Goal: Information Seeking & Learning: Learn about a topic

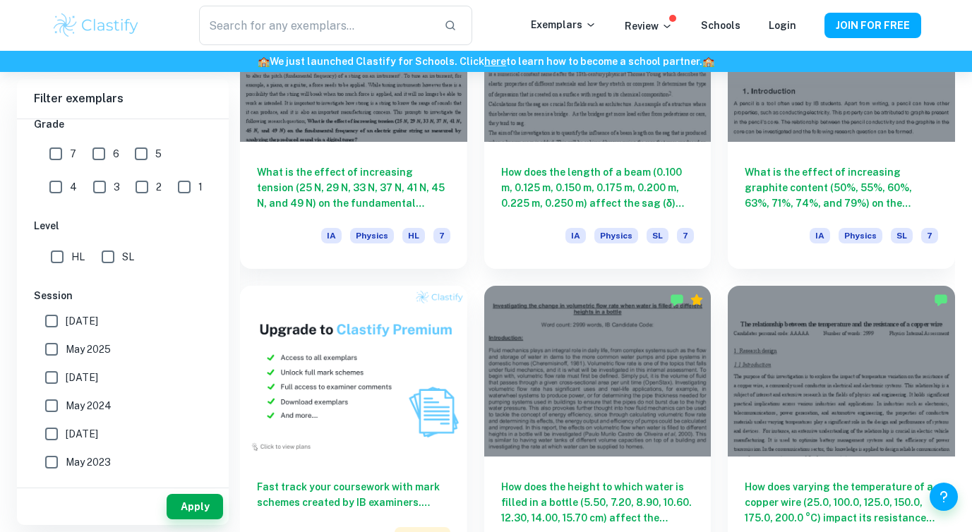
scroll to position [100, 0]
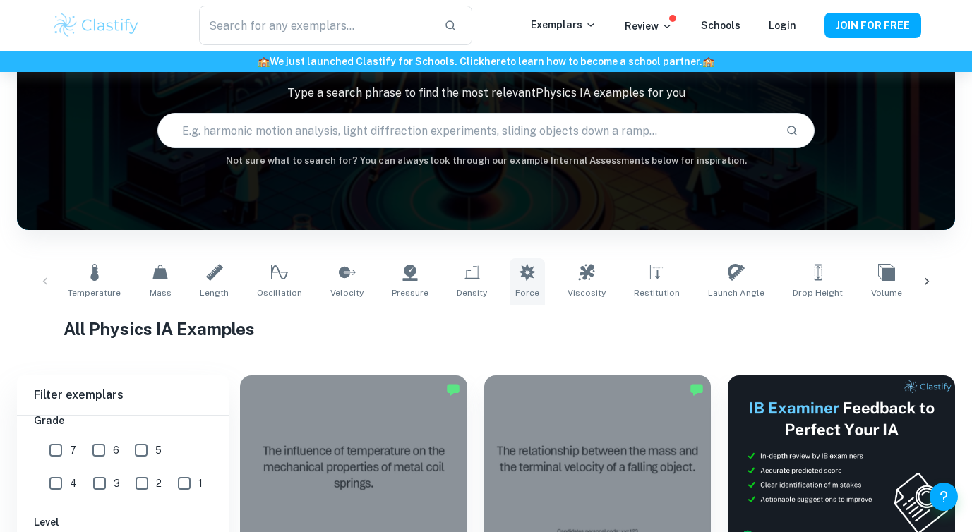
click at [519, 267] on icon at bounding box center [527, 272] width 17 height 17
type input "Force"
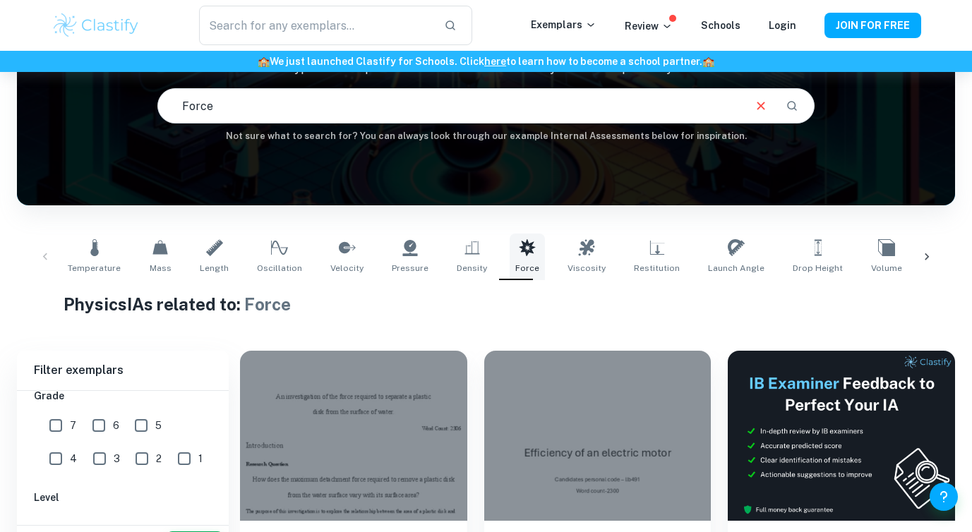
scroll to position [184, 0]
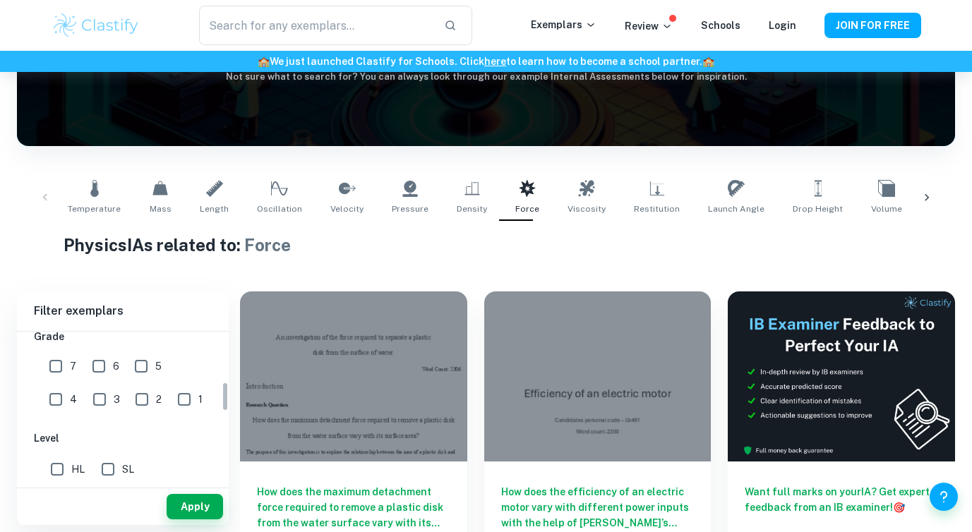
click at [52, 367] on input "7" at bounding box center [56, 366] width 28 height 28
checkbox input "true"
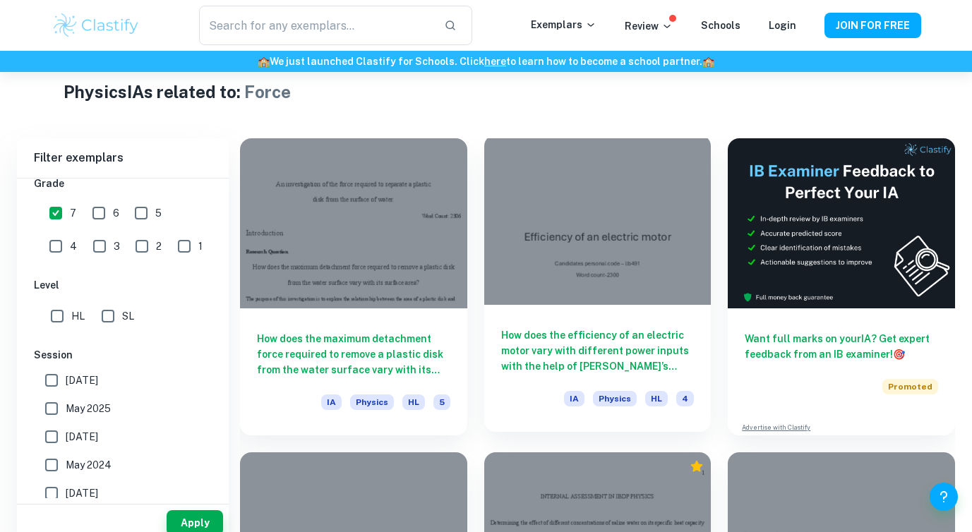
scroll to position [362, 0]
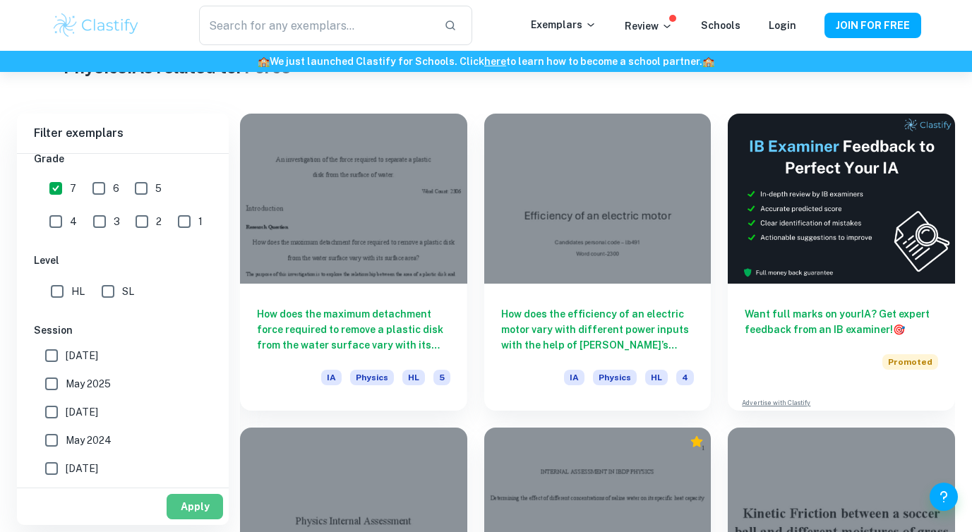
click at [198, 511] on button "Apply" at bounding box center [195, 506] width 56 height 25
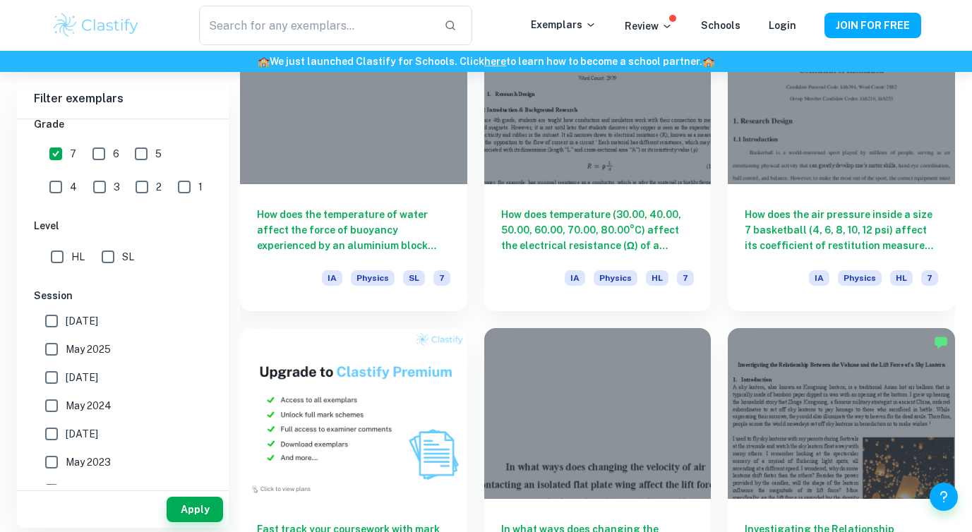
scroll to position [126, 0]
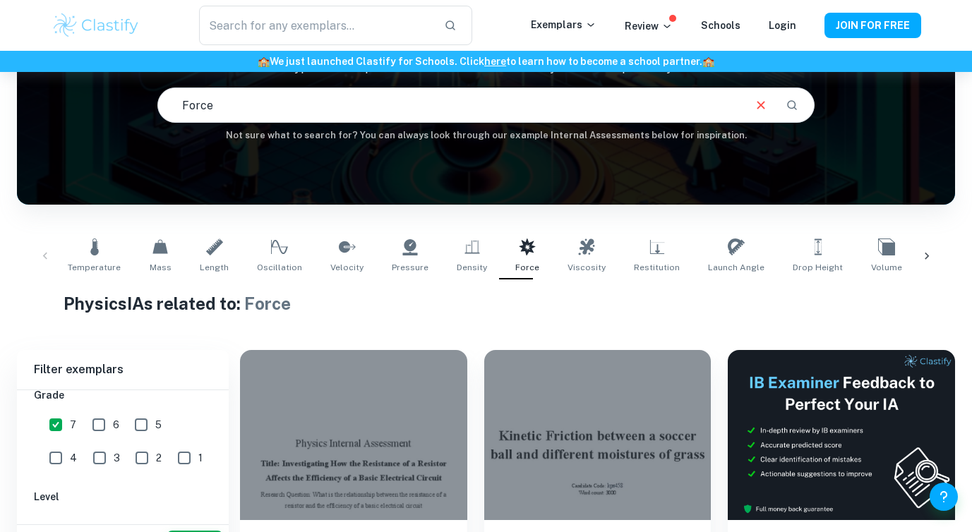
drag, startPoint x: 266, startPoint y: 110, endPoint x: 172, endPoint y: 119, distance: 94.3
click at [172, 119] on input "Force" at bounding box center [449, 105] width 583 height 40
drag, startPoint x: 279, startPoint y: 99, endPoint x: 114, endPoint y: 108, distance: 164.8
click at [114, 108] on div "IB Physics IA examples Type a search phrase to find the most relevant Physics I…" at bounding box center [486, 69] width 938 height 145
type input "fulcrum"
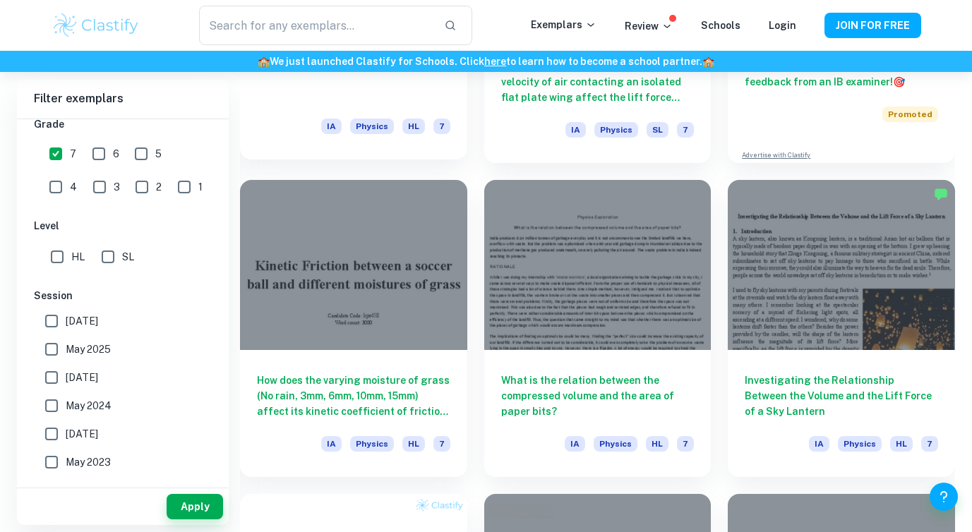
scroll to position [616, 0]
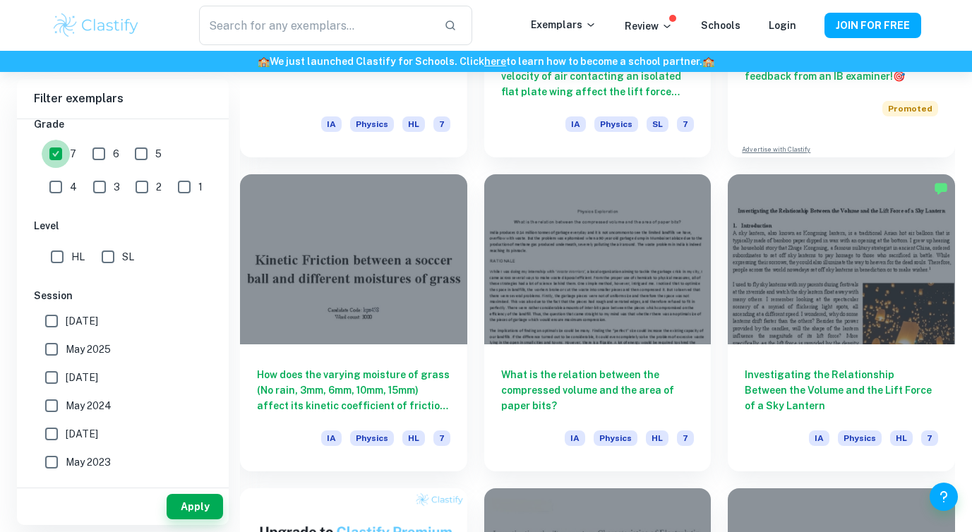
click at [58, 162] on input "7" at bounding box center [56, 154] width 28 height 28
checkbox input "false"
click at [210, 494] on button "Apply" at bounding box center [195, 506] width 56 height 25
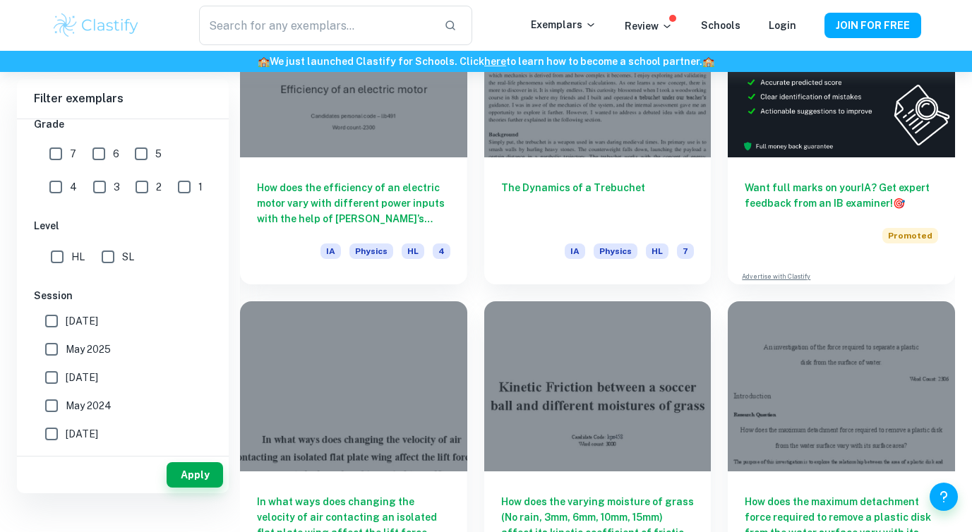
scroll to position [56, 0]
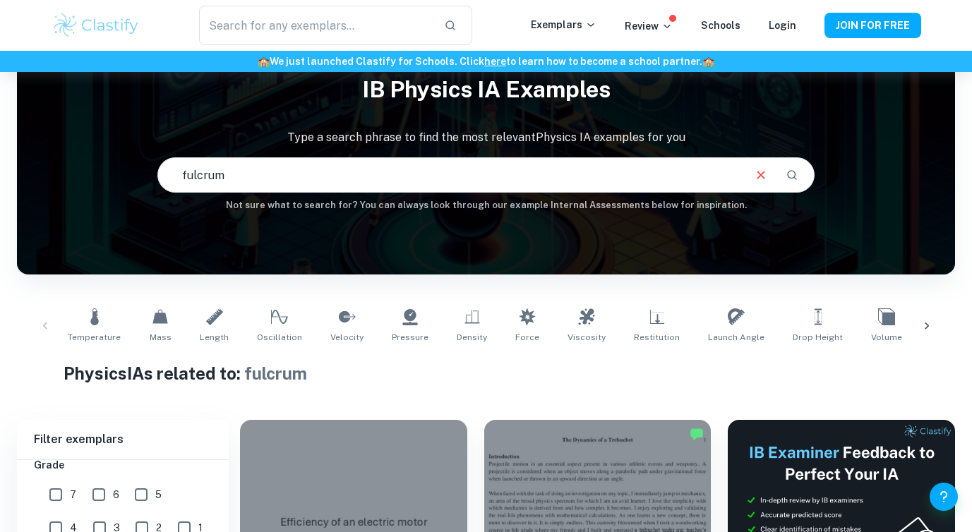
click at [288, 181] on input "fulcrum" at bounding box center [449, 175] width 583 height 40
type input "fulcrum angle"
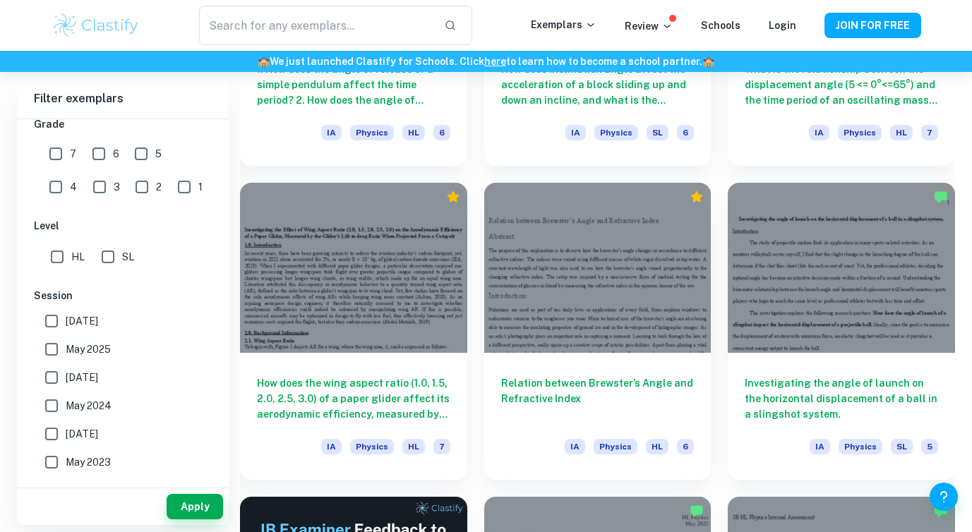
scroll to position [1867, 0]
